Goal: Browse casually

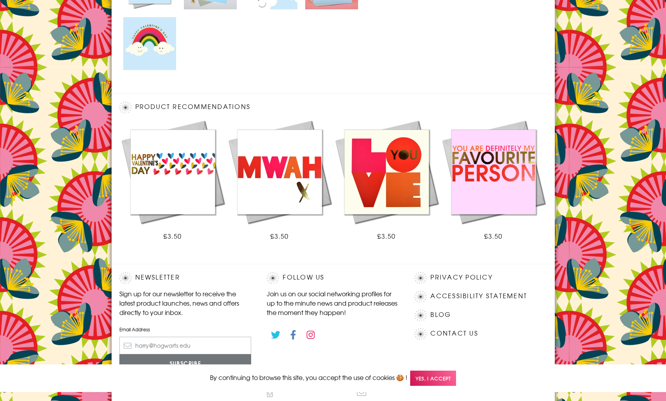
scroll to position [463, 0]
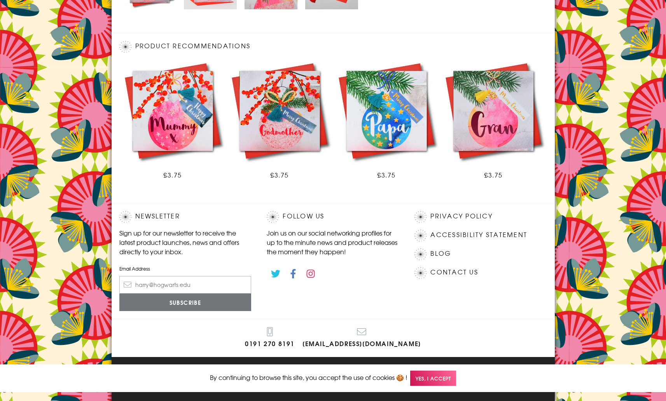
scroll to position [402, 0]
